Goal: Navigation & Orientation: Find specific page/section

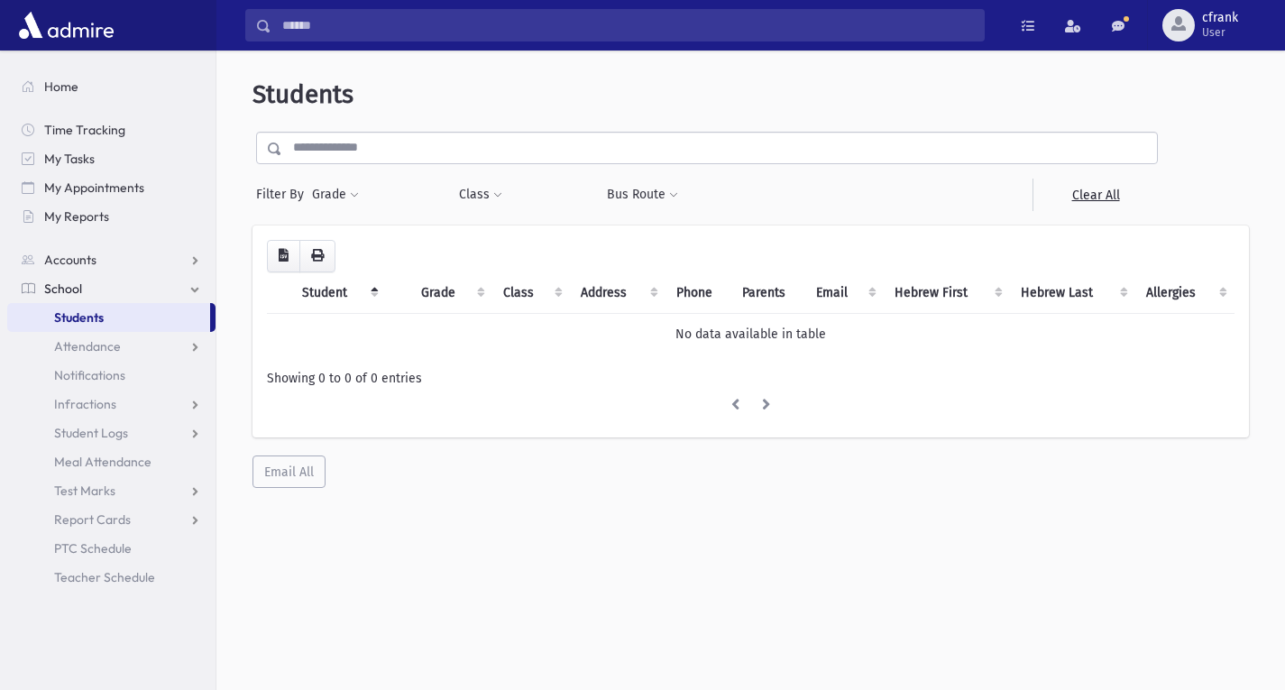
click at [161, 325] on link "Students" at bounding box center [108, 317] width 203 height 29
click at [138, 285] on link "School" at bounding box center [111, 288] width 208 height 29
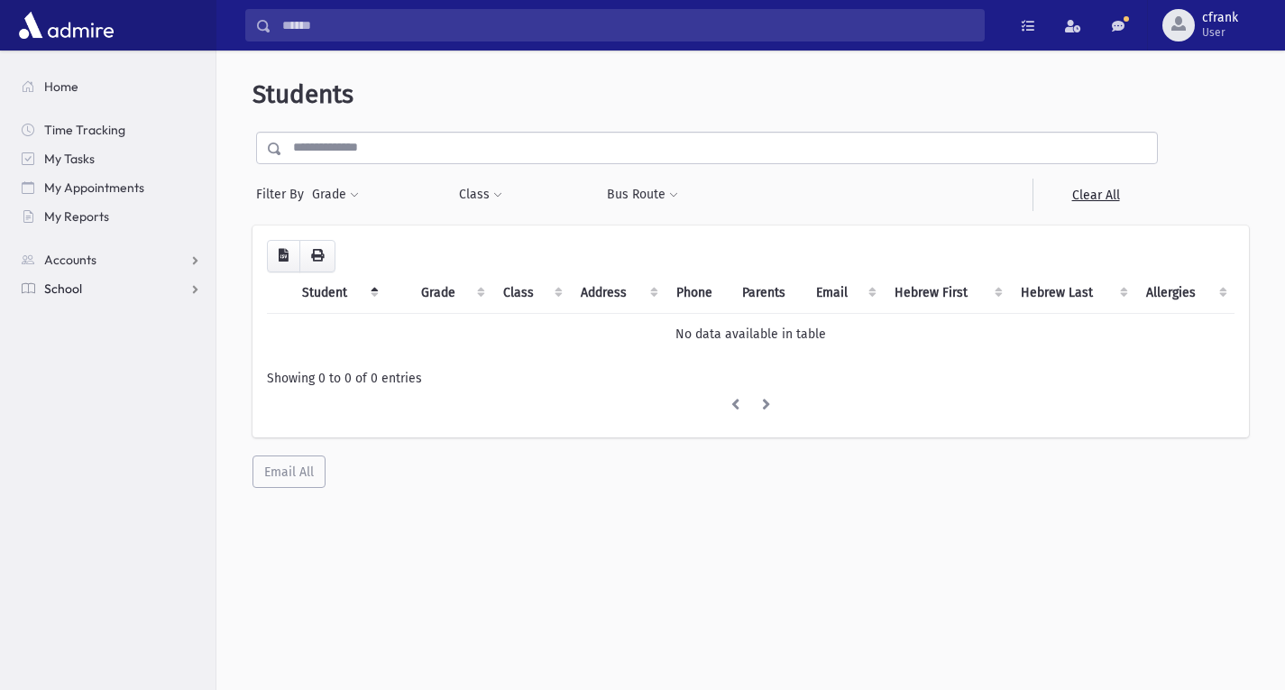
click at [175, 292] on link "School" at bounding box center [111, 288] width 208 height 29
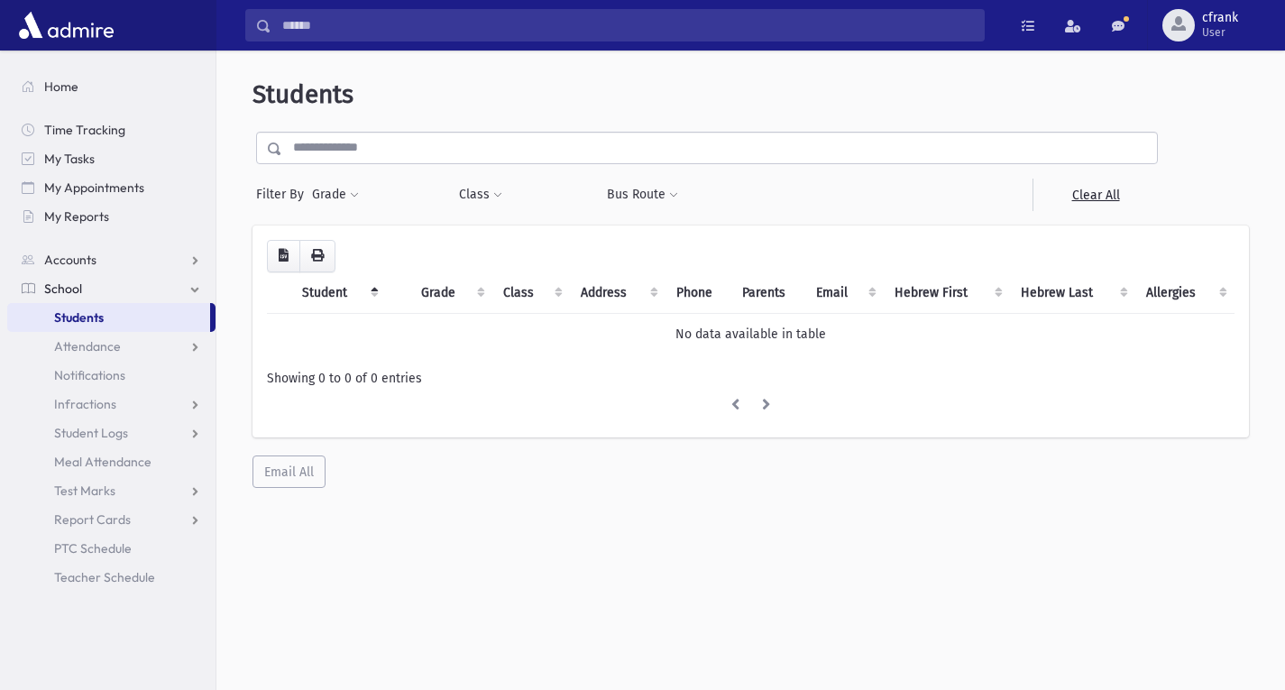
click at [170, 320] on link "Students" at bounding box center [108, 317] width 203 height 29
click at [773, 411] on li at bounding box center [766, 405] width 31 height 32
click at [772, 408] on li at bounding box center [766, 405] width 31 height 32
click at [764, 405] on li at bounding box center [766, 405] width 31 height 32
click at [732, 399] on li at bounding box center [735, 405] width 32 height 32
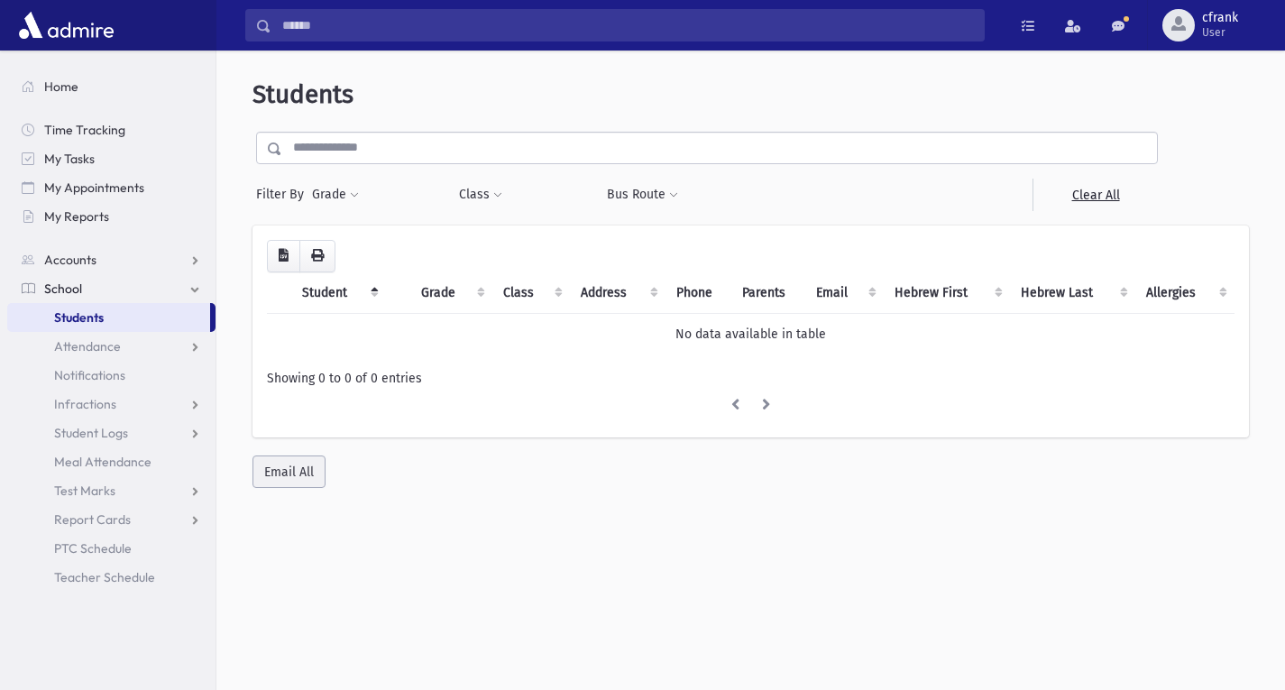
click at [318, 462] on button "Email All" at bounding box center [288, 471] width 73 height 32
click at [516, 405] on ul at bounding box center [750, 405] width 967 height 32
click at [1243, 9] on button "cfrank User" at bounding box center [1216, 25] width 138 height 50
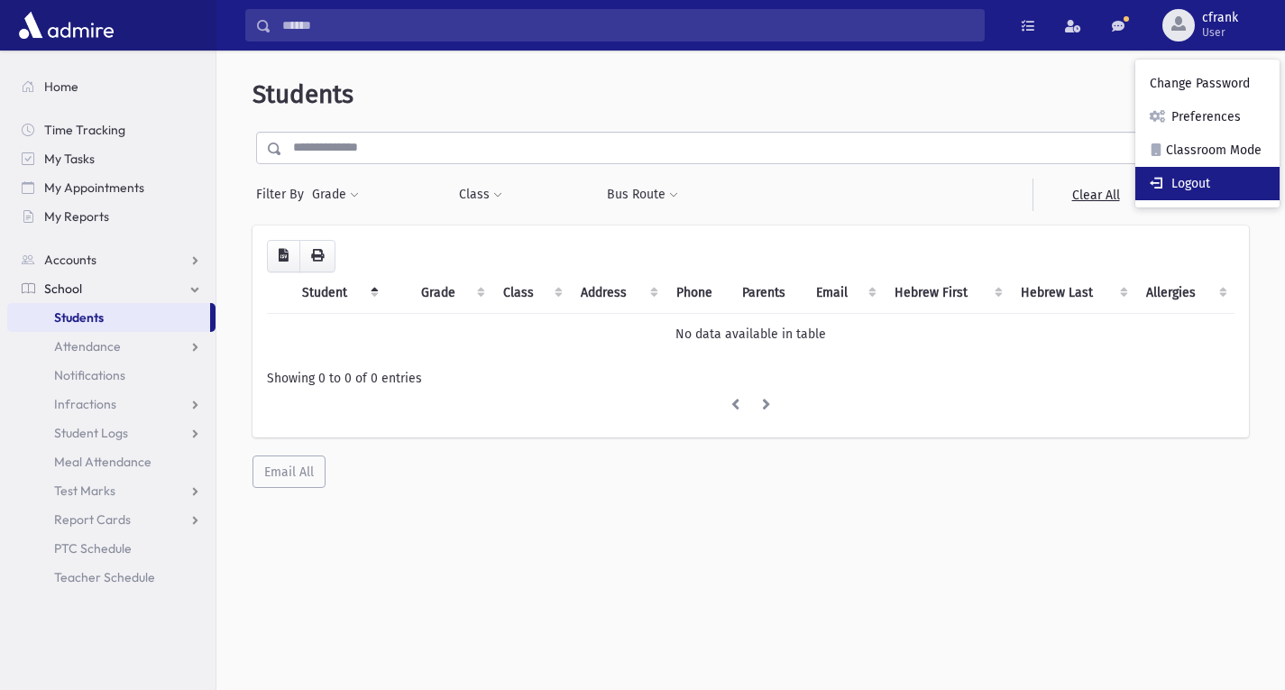
click at [1219, 171] on link "Logout" at bounding box center [1207, 183] width 144 height 33
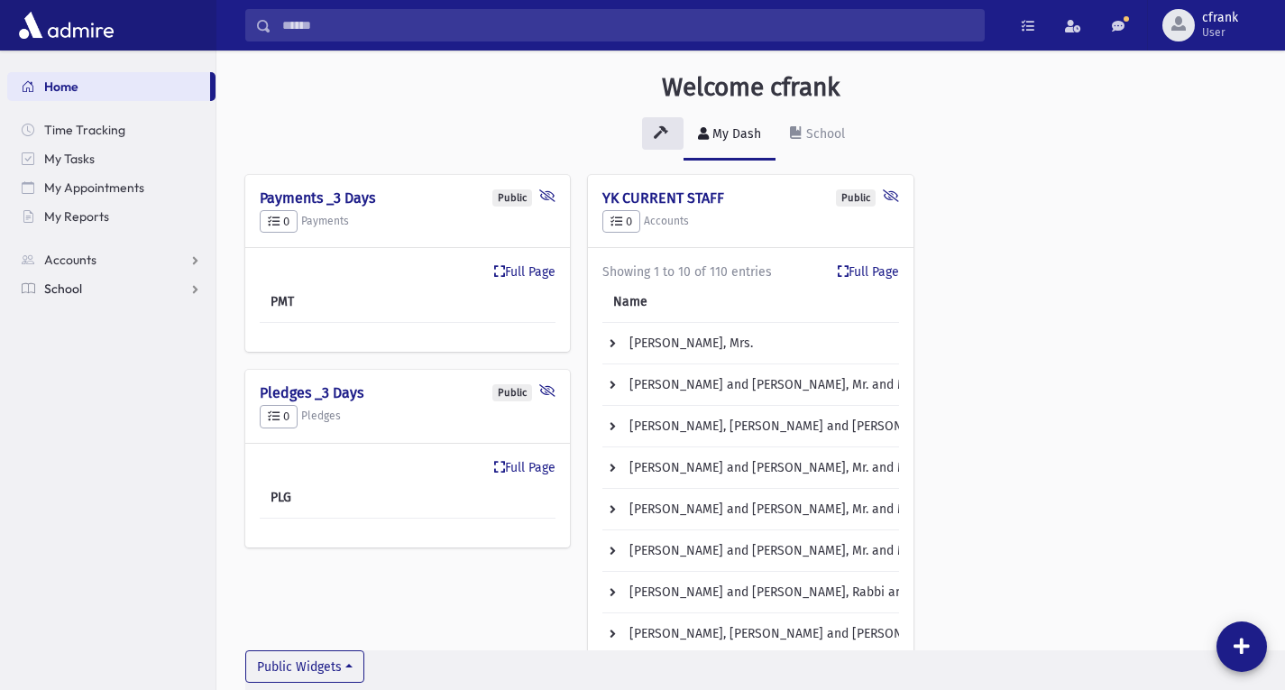
click at [44, 284] on span "School" at bounding box center [63, 288] width 38 height 16
click at [64, 325] on link "Students" at bounding box center [111, 317] width 208 height 29
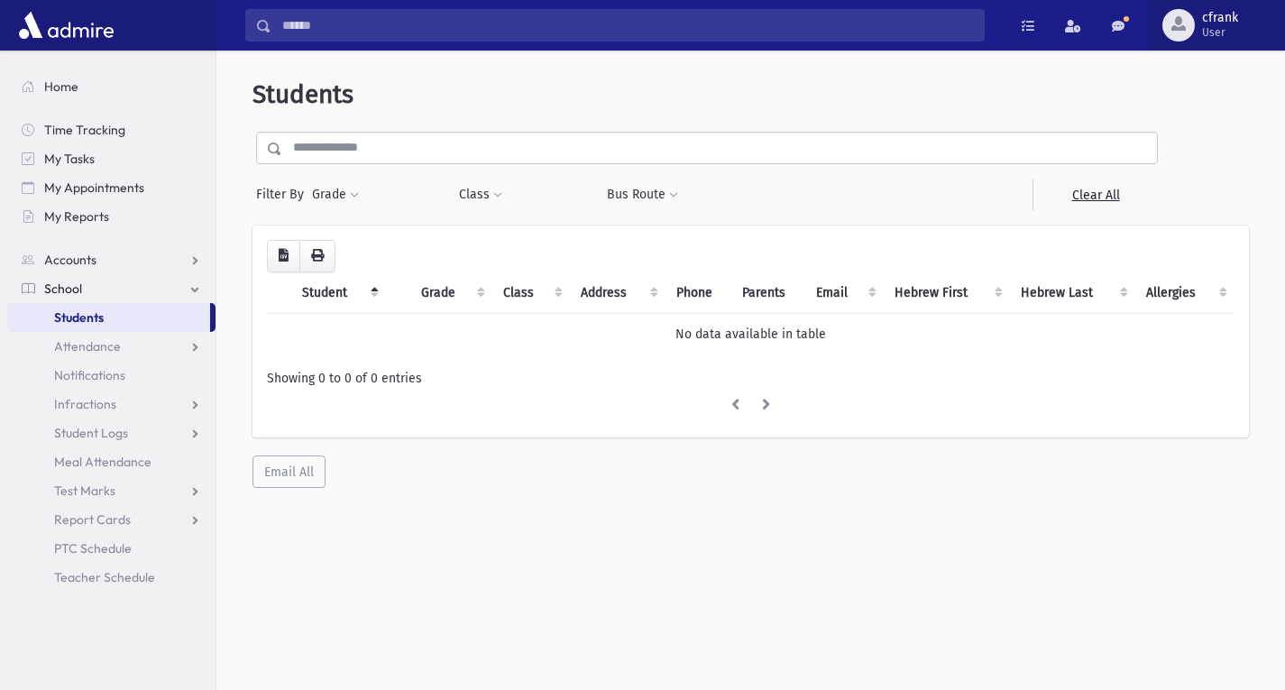
click at [1251, 14] on span "cfrank User" at bounding box center [1227, 25] width 65 height 29
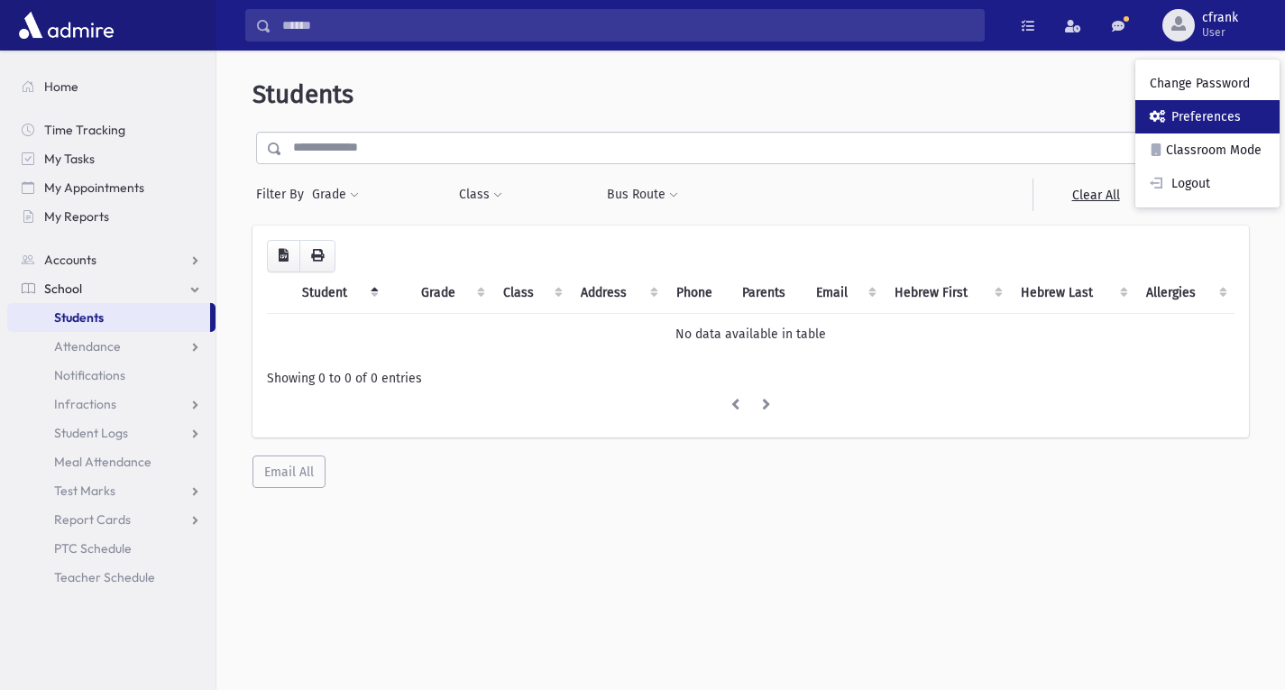
click at [1204, 115] on link "Preferences" at bounding box center [1207, 116] width 144 height 33
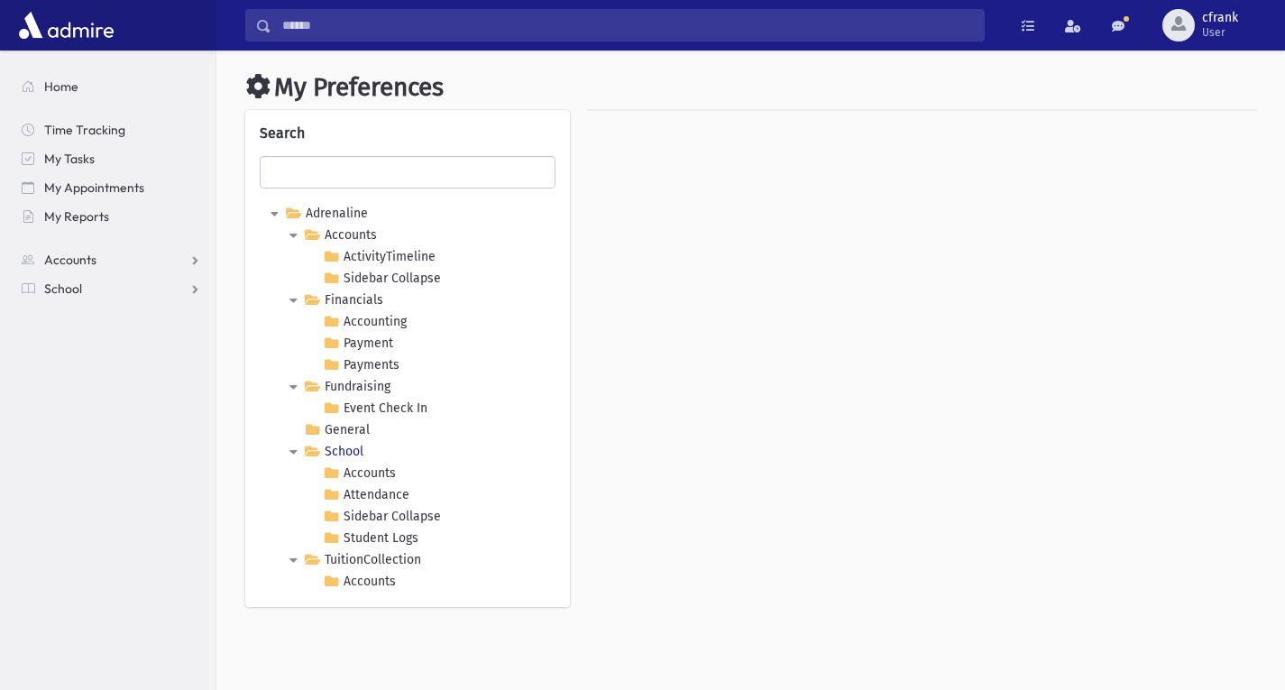
click at [335, 454] on link "School" at bounding box center [333, 452] width 67 height 22
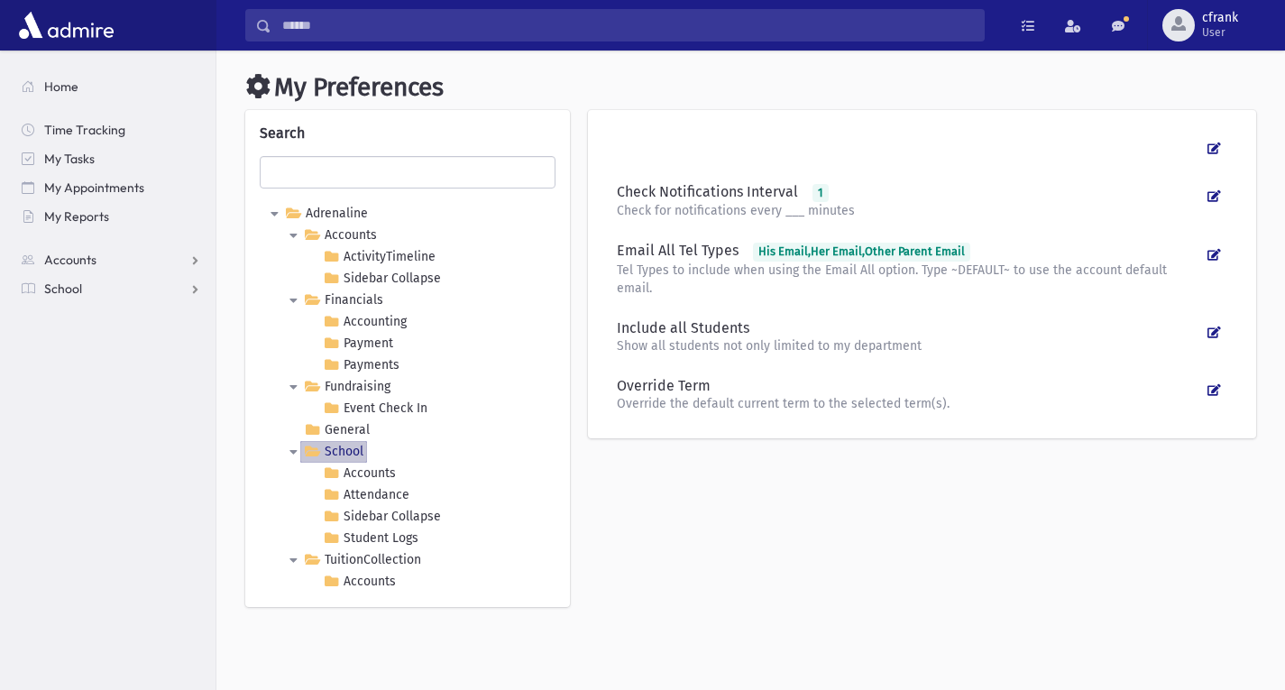
click at [338, 459] on link "School" at bounding box center [333, 452] width 67 height 22
click at [350, 482] on link "Accounts" at bounding box center [359, 473] width 80 height 22
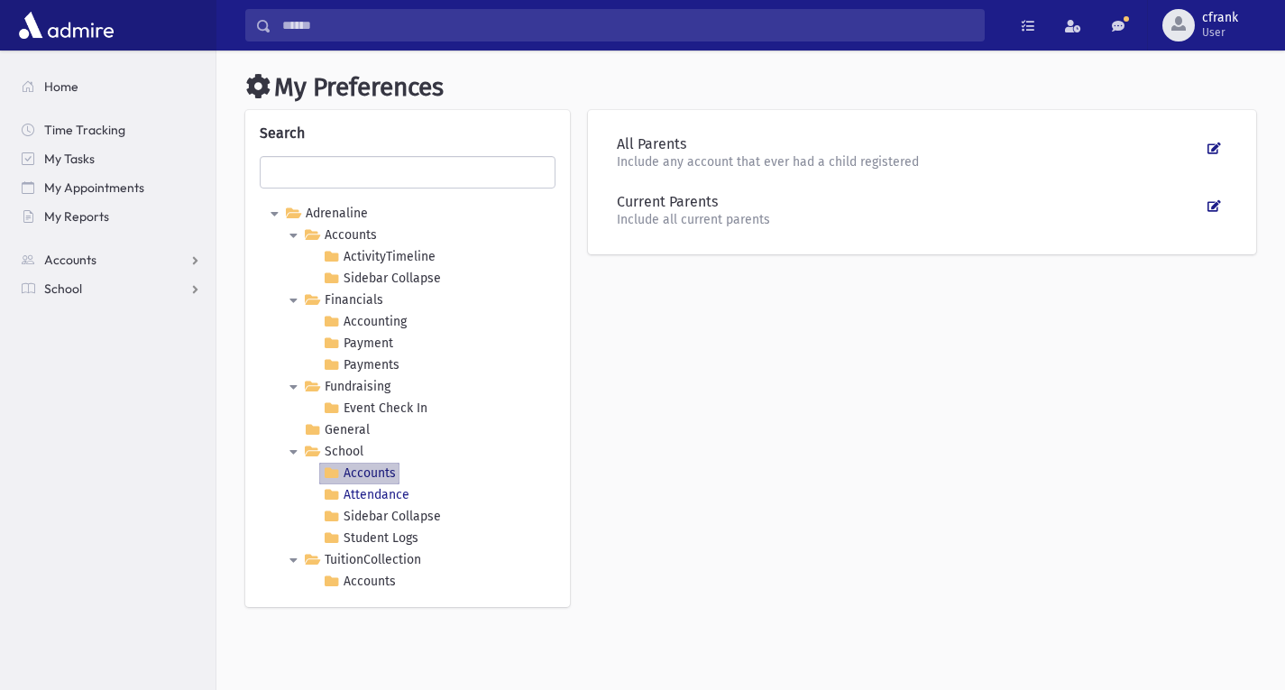
click at [353, 494] on link "Attendance" at bounding box center [366, 495] width 94 height 22
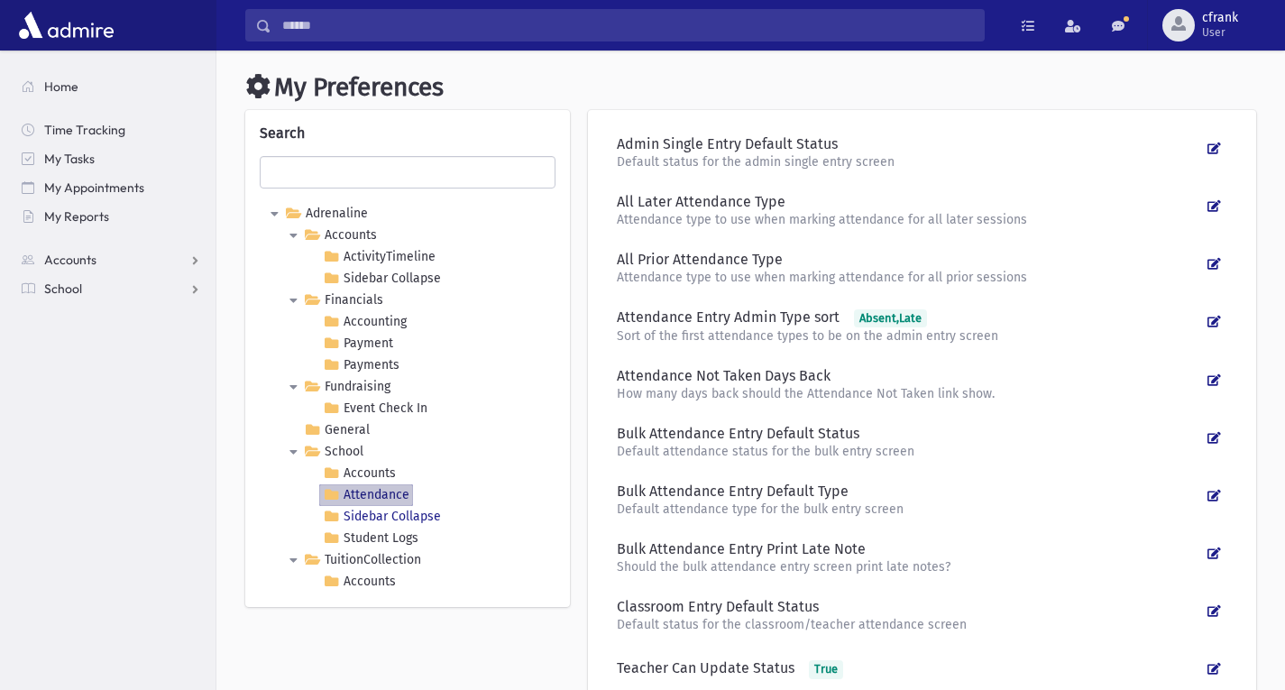
click at [361, 513] on Collapse "Sidebar Collapse" at bounding box center [381, 517] width 125 height 22
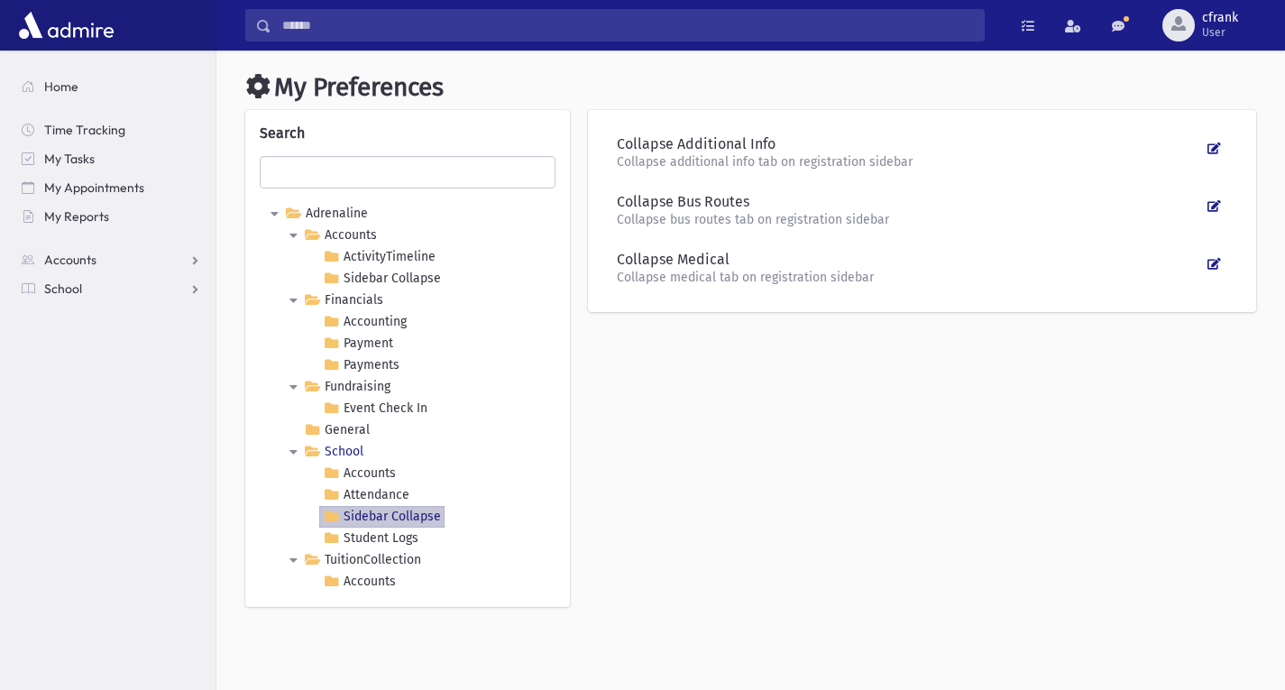
click at [352, 451] on link "School" at bounding box center [333, 452] width 67 height 22
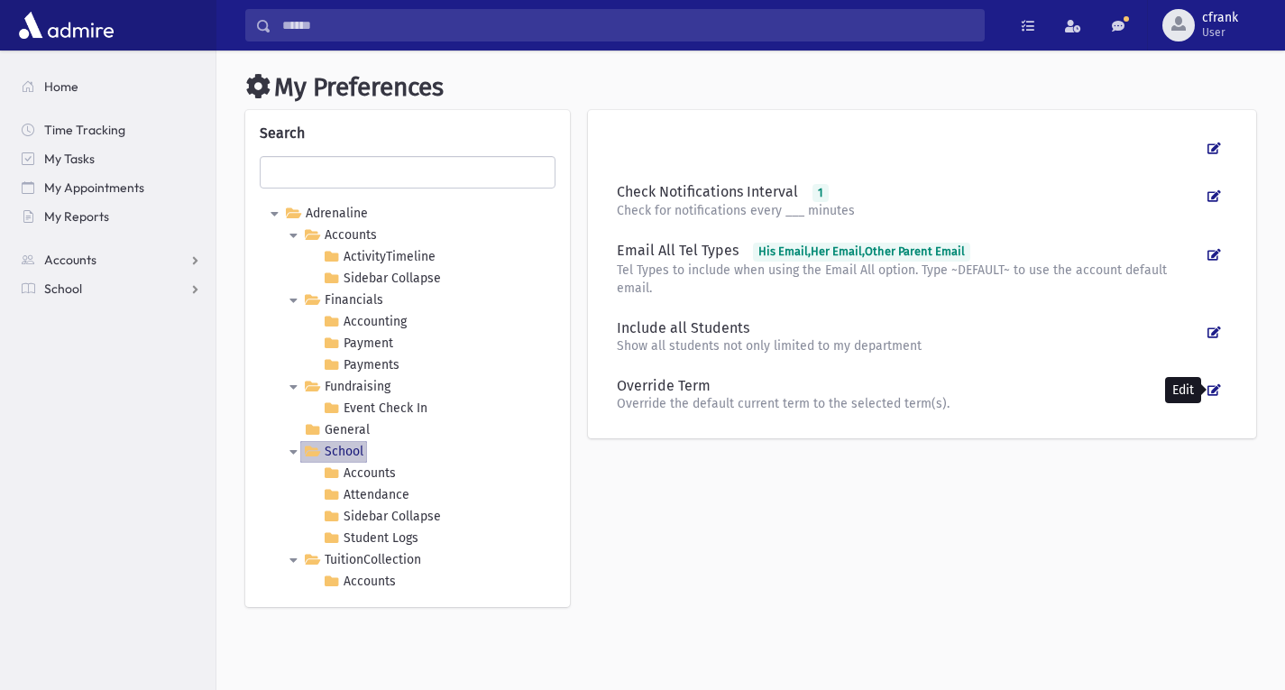
click at [1214, 389] on icon at bounding box center [1214, 390] width 14 height 12
select select
click at [1204, 96] on h1 "My Preferences" at bounding box center [750, 87] width 1011 height 31
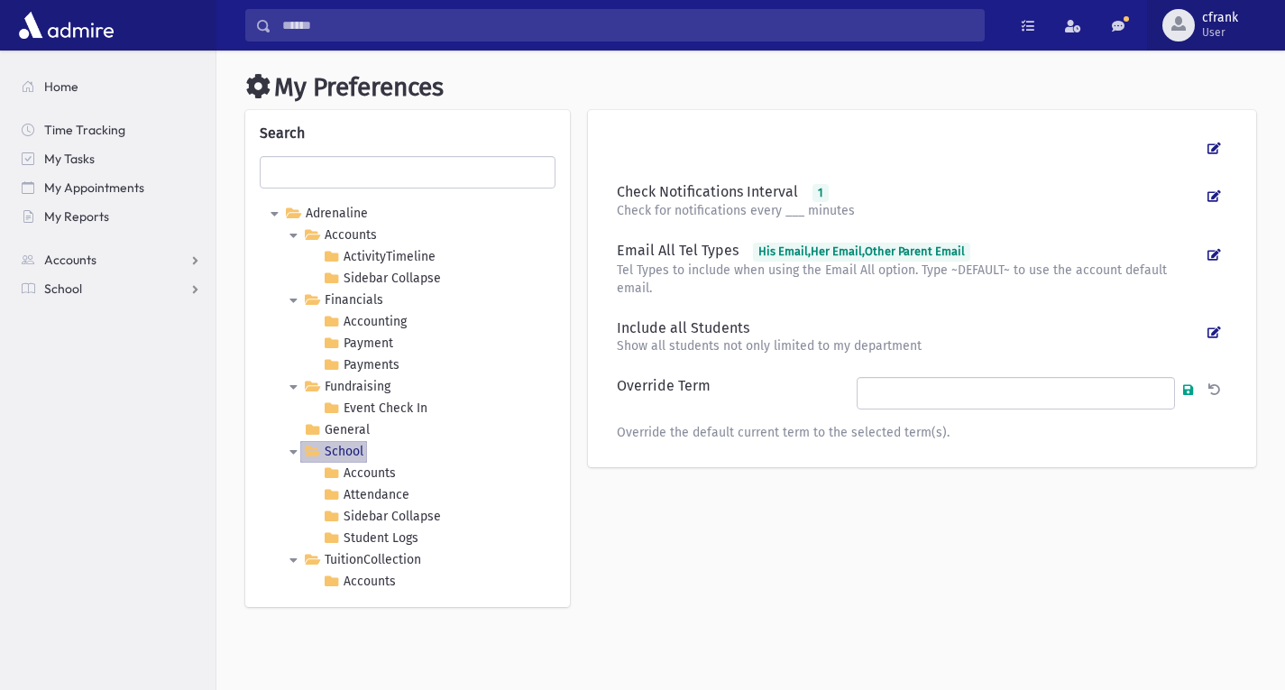
click at [1221, 39] on span "User" at bounding box center [1220, 32] width 36 height 14
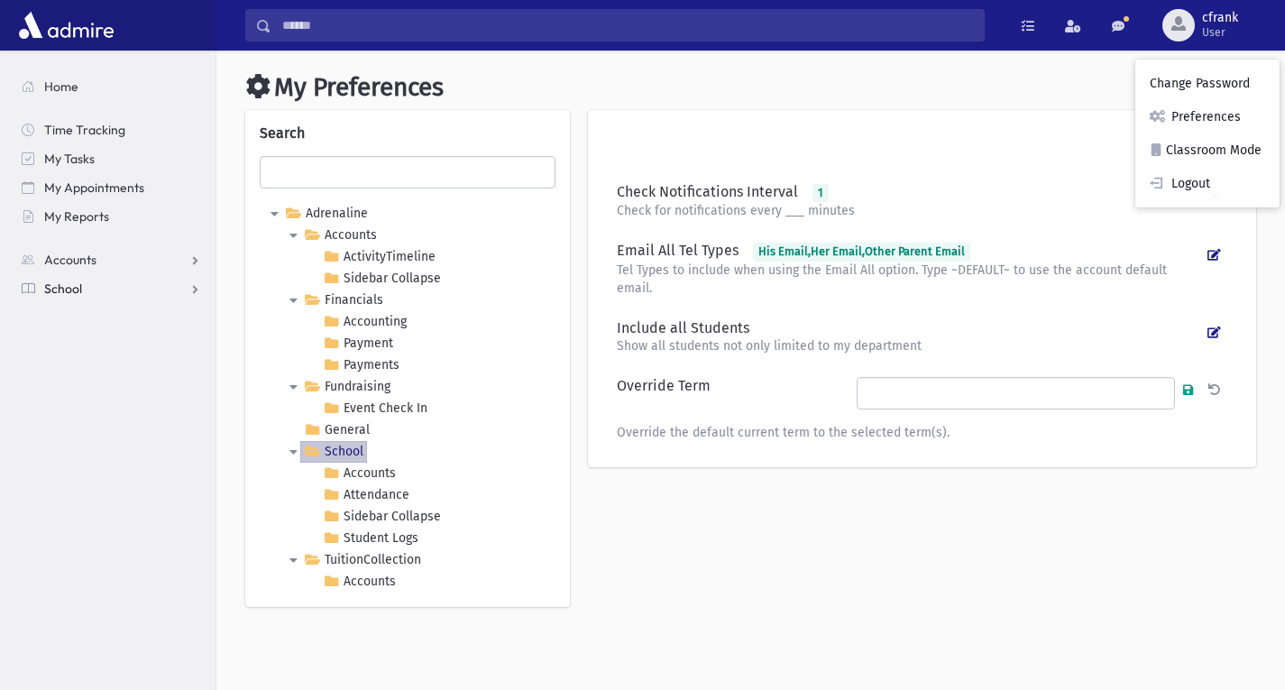
click at [68, 292] on span "School" at bounding box center [63, 288] width 38 height 16
click at [71, 310] on span "Students" at bounding box center [79, 317] width 50 height 16
